Goal: Ask a question

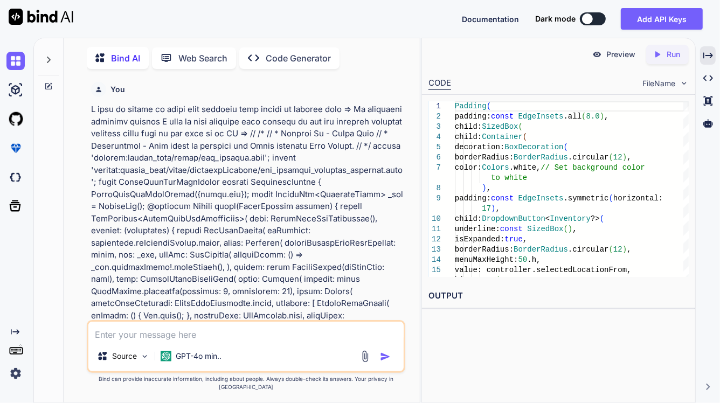
scroll to position [4, 0]
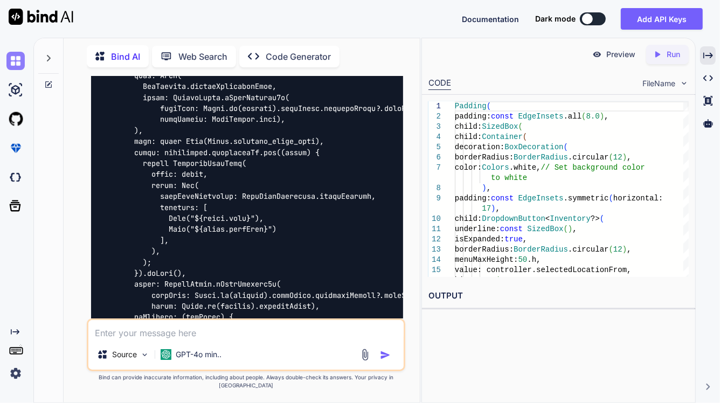
click at [14, 61] on img at bounding box center [15, 61] width 18 height 18
type textarea "x"
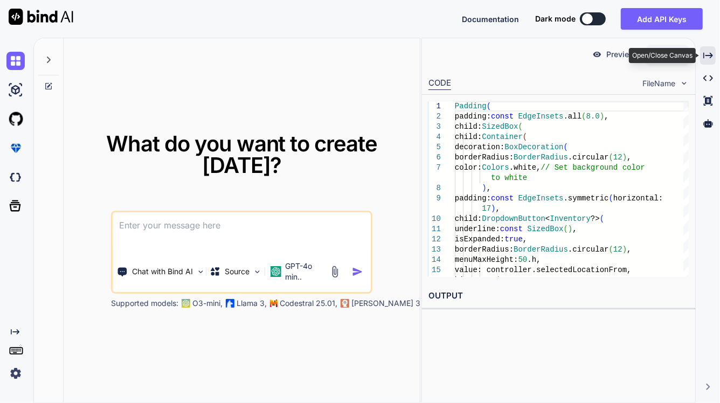
click at [705, 54] on icon "Created with Pixso." at bounding box center [708, 56] width 10 height 10
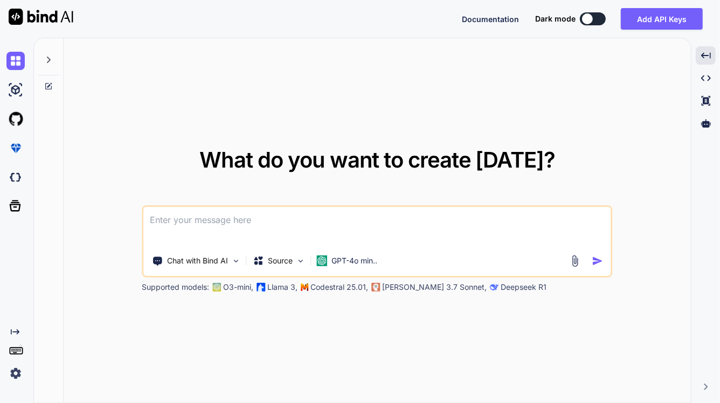
click at [201, 217] on textarea at bounding box center [377, 227] width 467 height 40
type textarea "U"
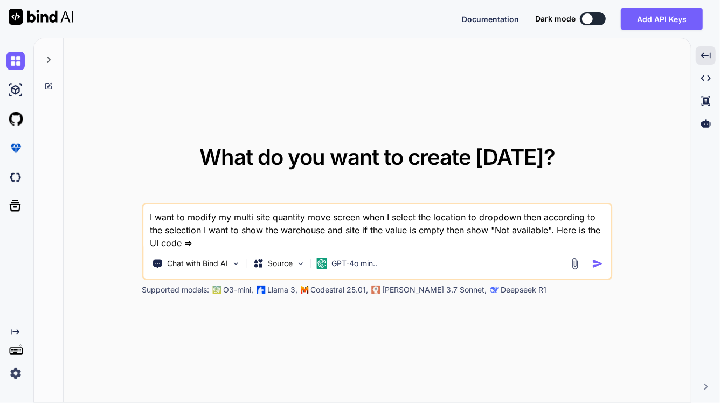
paste textarea "SizedBox(height: 10.w), Card( shape: RoundedRectangleBorder( borderRadius: Bord…"
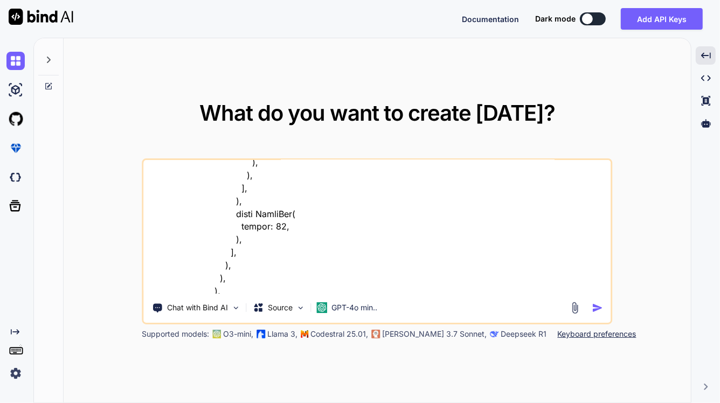
scroll to position [4266, 0]
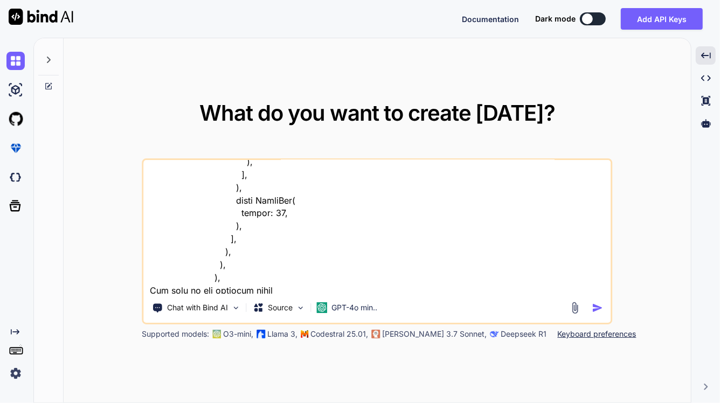
click at [373, 286] on textarea at bounding box center [377, 227] width 467 height 134
paste textarea "// To parse this JSON data, do // // final movementLocationResponse = movementL…"
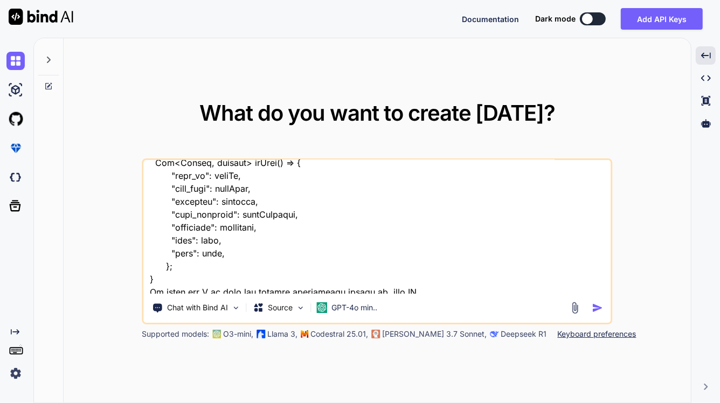
type textarea "I want to modify my multi site quantity move screen when I select the location …"
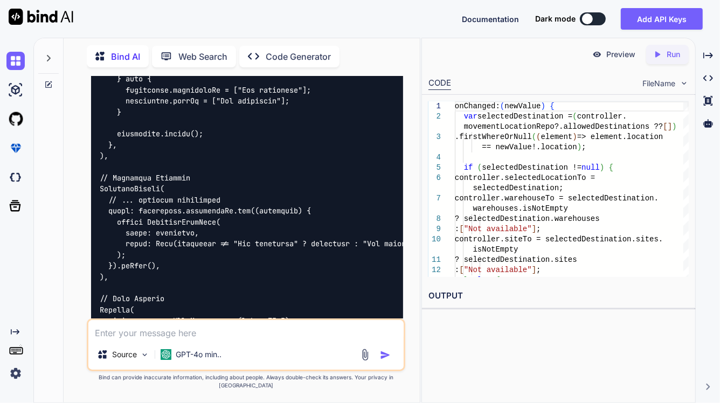
scroll to position [2948, 0]
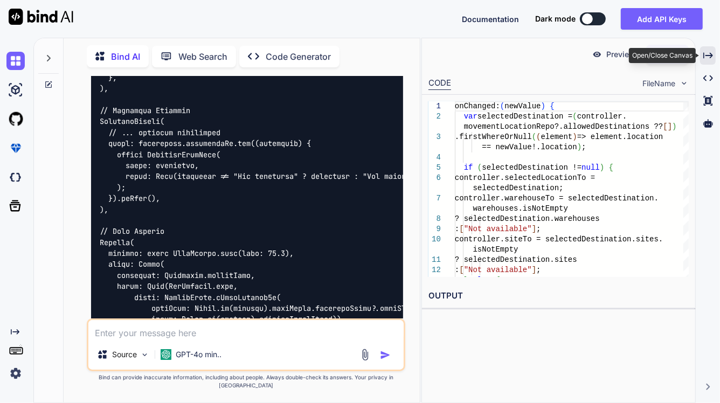
click at [706, 60] on icon "Created with Pixso." at bounding box center [708, 56] width 10 height 10
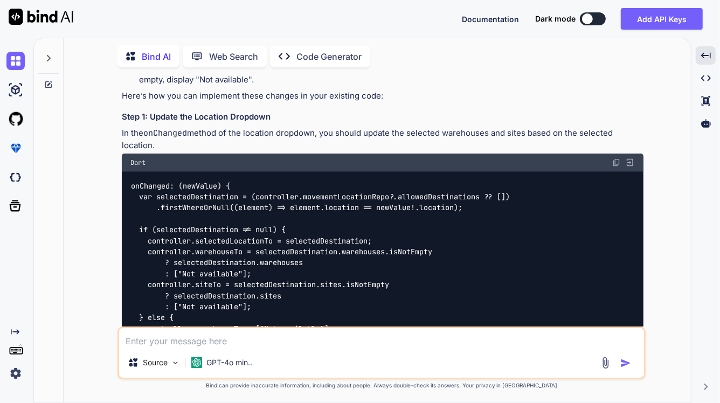
scroll to position [1107, 0]
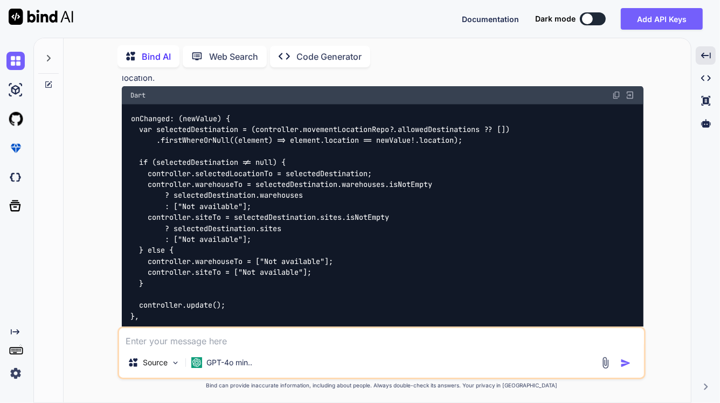
click at [614, 91] on img at bounding box center [616, 95] width 9 height 9
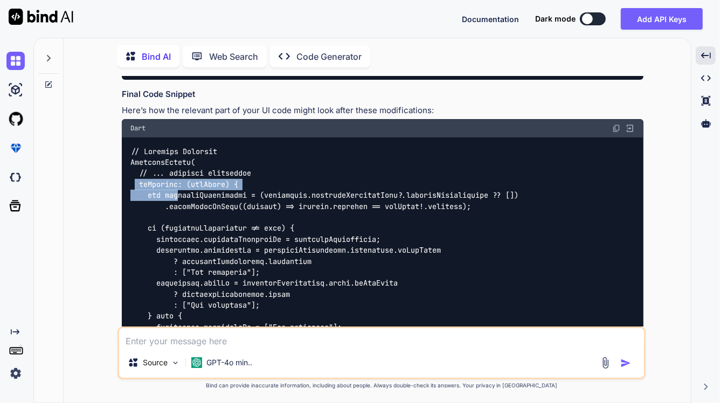
scroll to position [1983, 0]
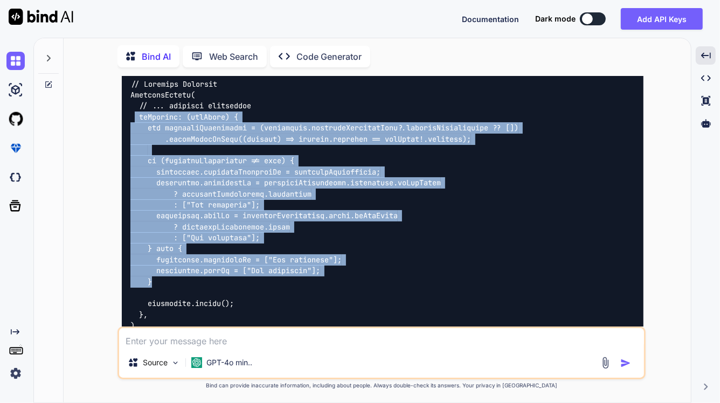
drag, startPoint x: 133, startPoint y: 169, endPoint x: 177, endPoint y: 267, distance: 107.8
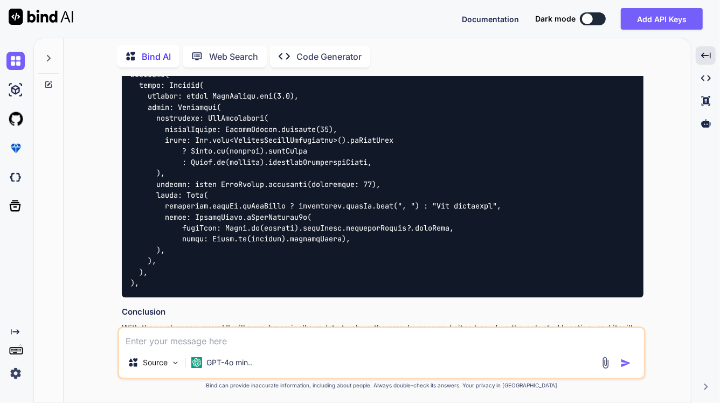
scroll to position [2522, 0]
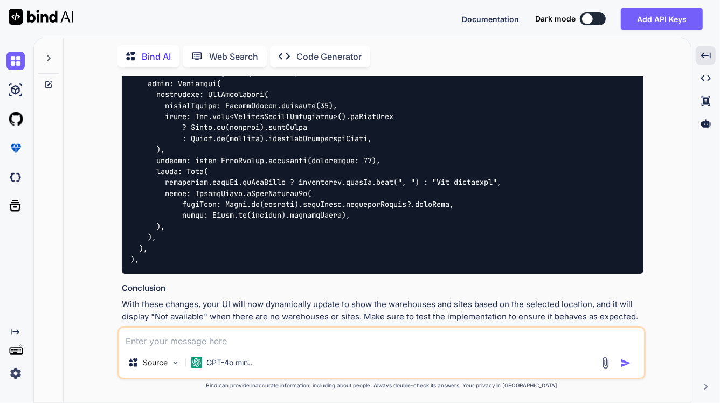
click at [176, 343] on textarea at bounding box center [381, 337] width 525 height 19
type textarea "No"
